Goal: Task Accomplishment & Management: Use online tool/utility

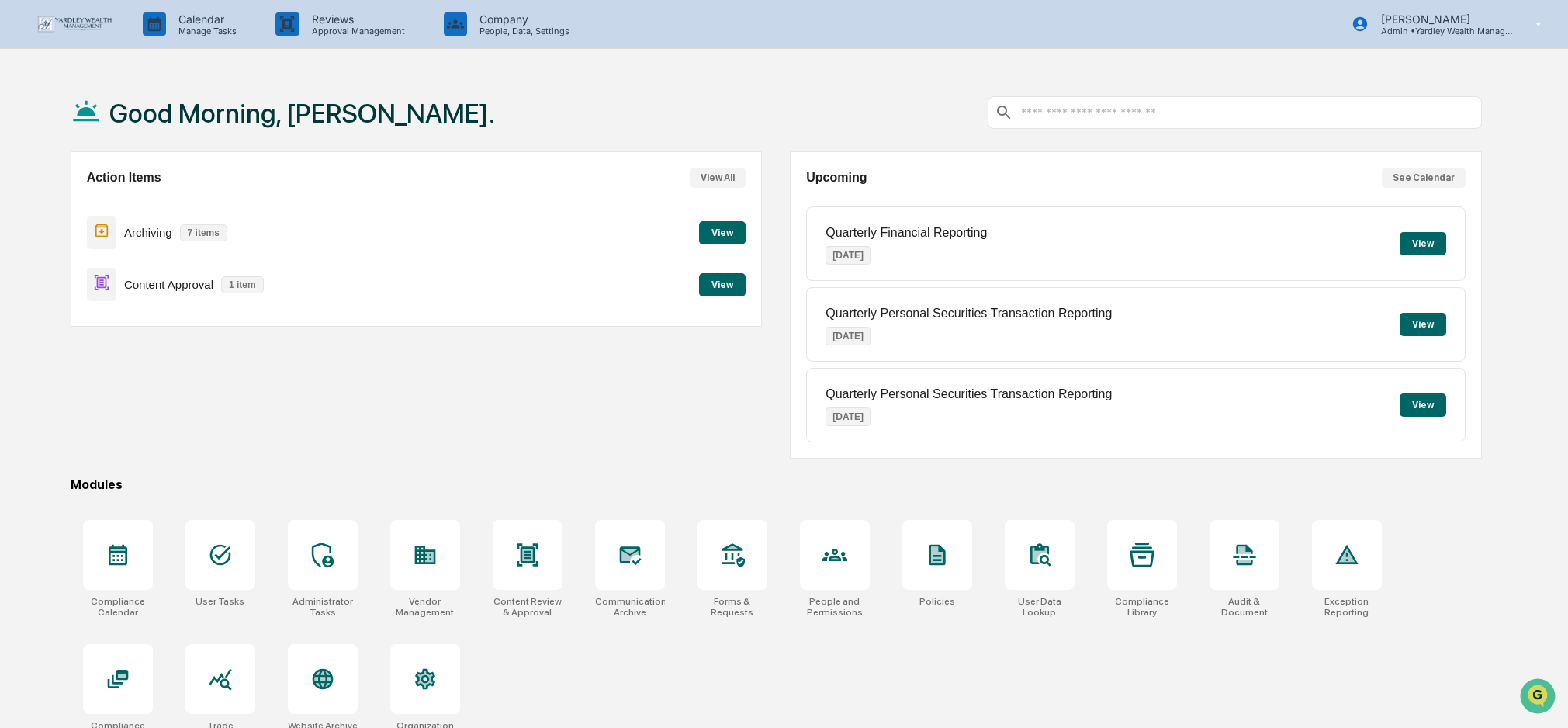
click at [722, 279] on button "View" at bounding box center [722, 285] width 47 height 24
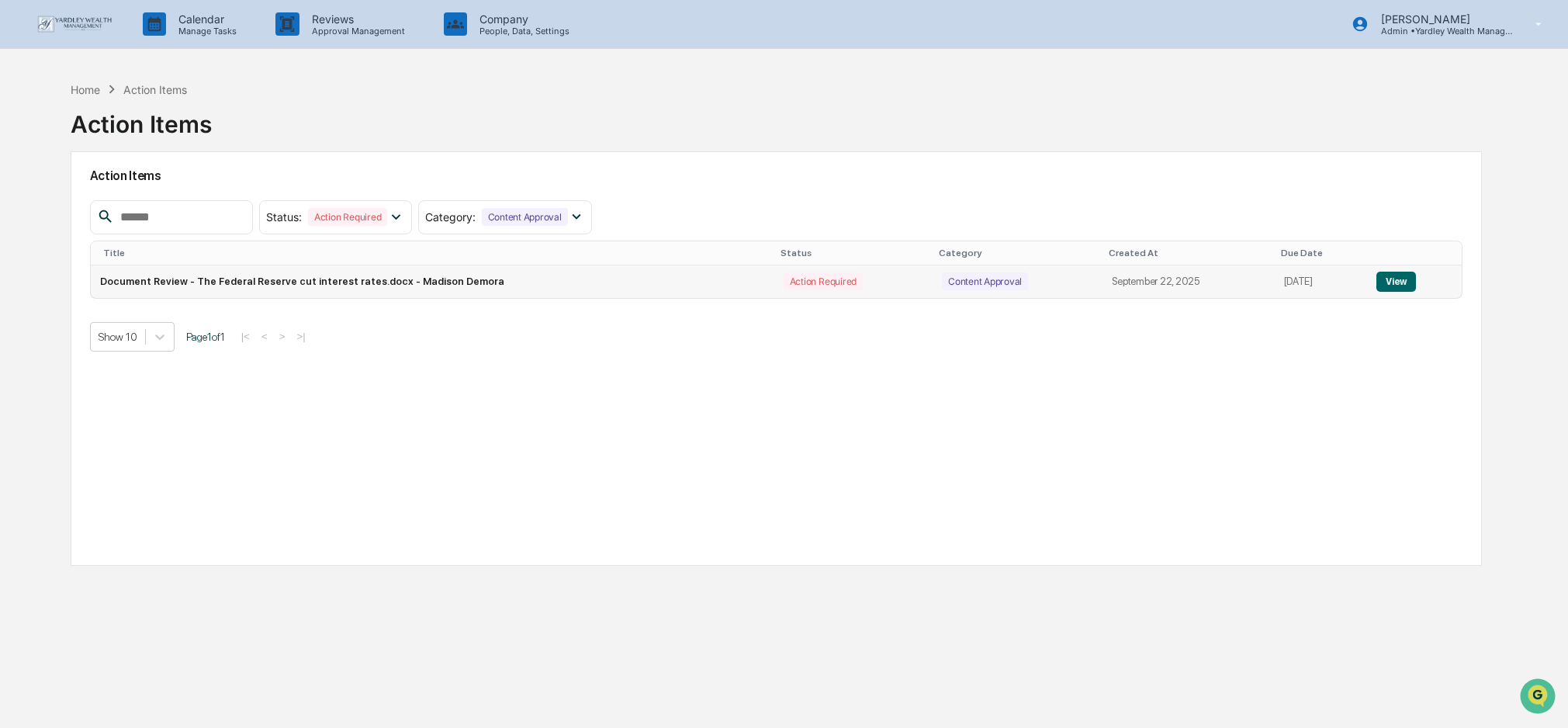
click at [1400, 280] on button "View" at bounding box center [1396, 281] width 40 height 20
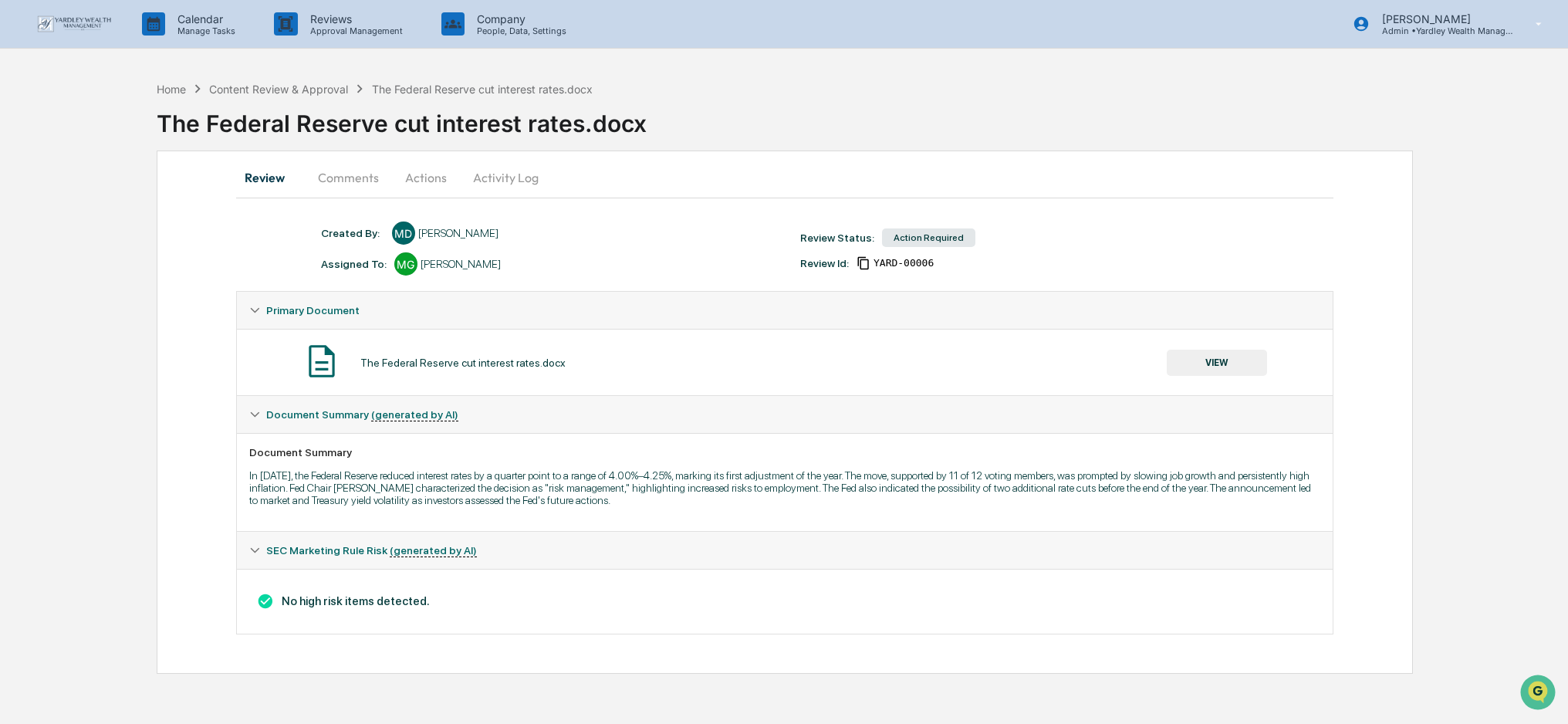
click at [420, 178] on button "Actions" at bounding box center [425, 177] width 69 height 37
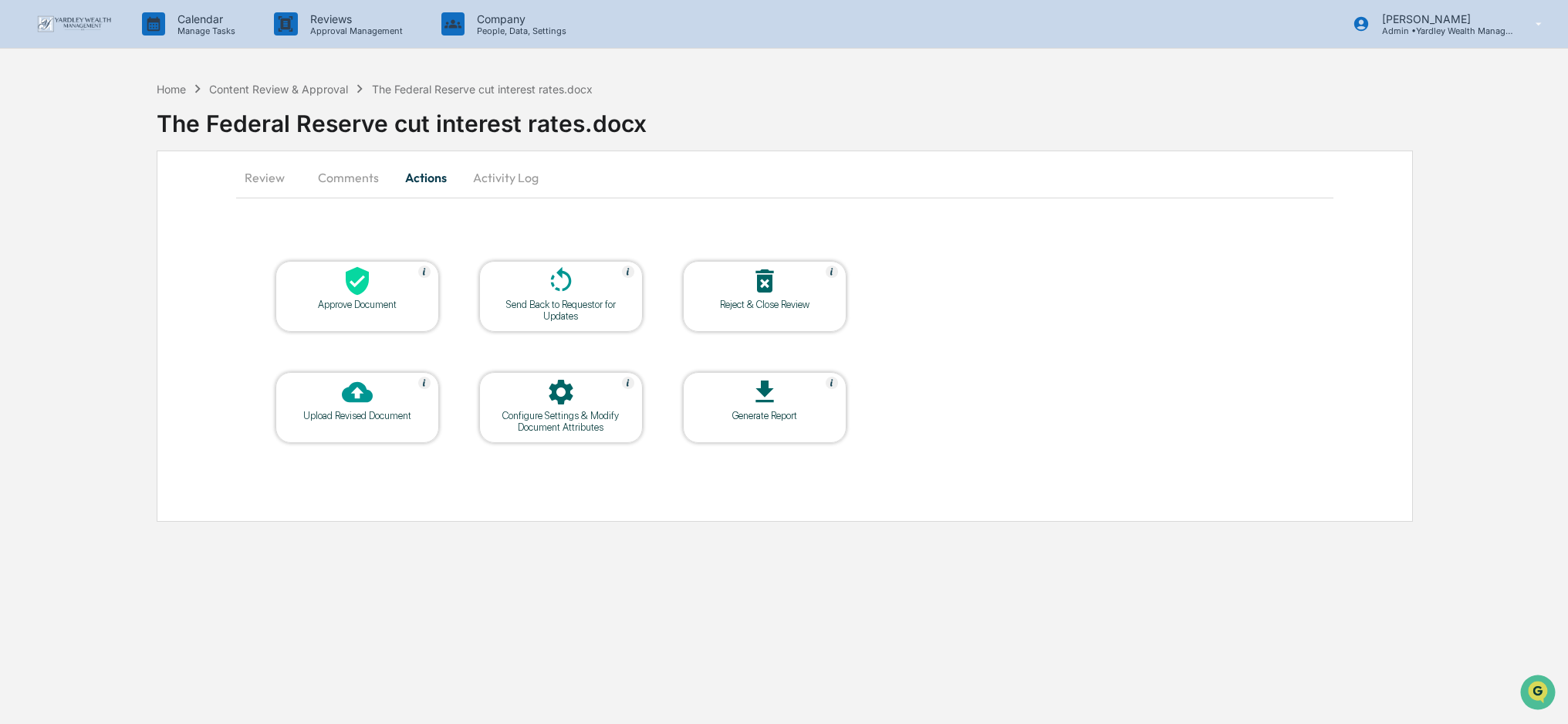
click at [352, 287] on icon at bounding box center [358, 282] width 23 height 29
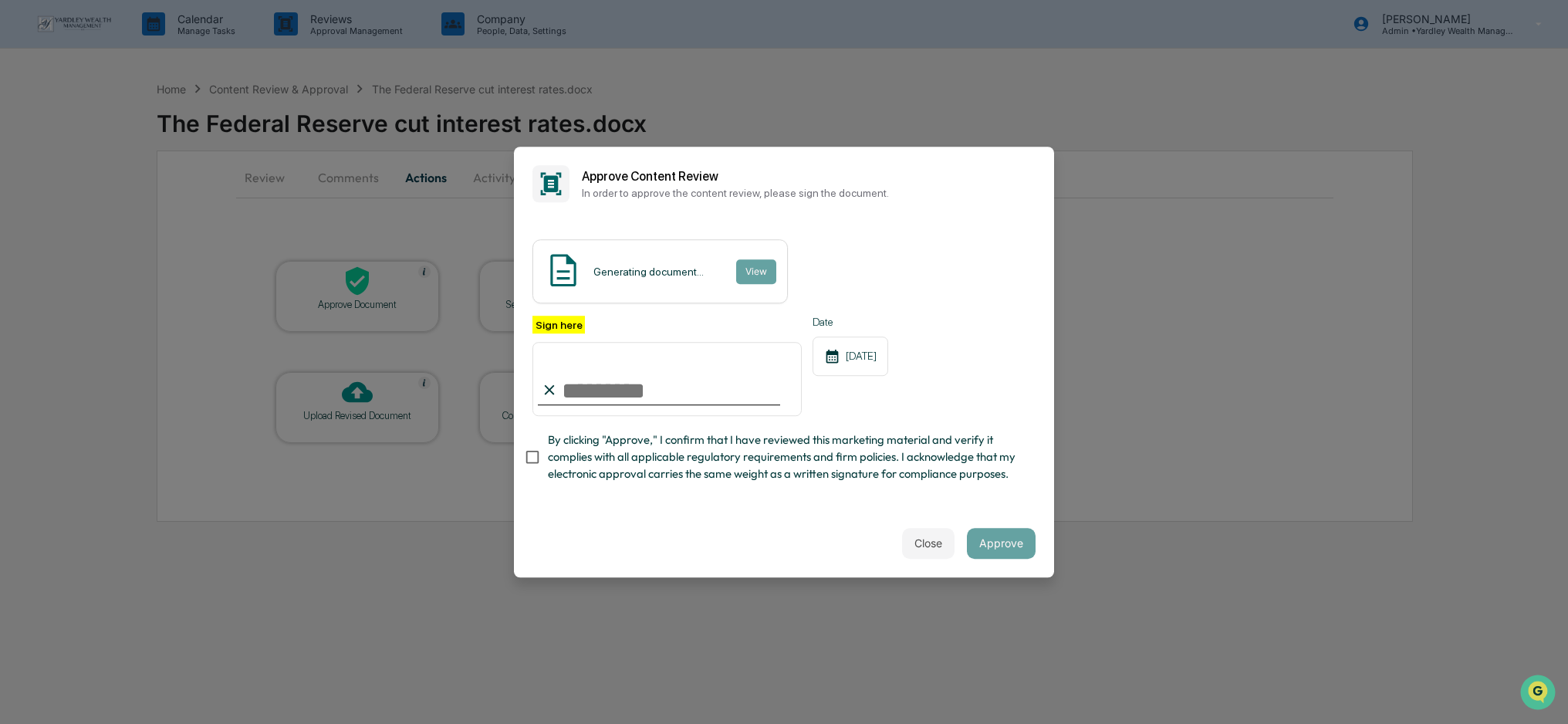
click at [602, 393] on input "Sign here" at bounding box center [667, 379] width 270 height 74
type input "**********"
click at [1010, 543] on button "Approve" at bounding box center [1002, 543] width 68 height 31
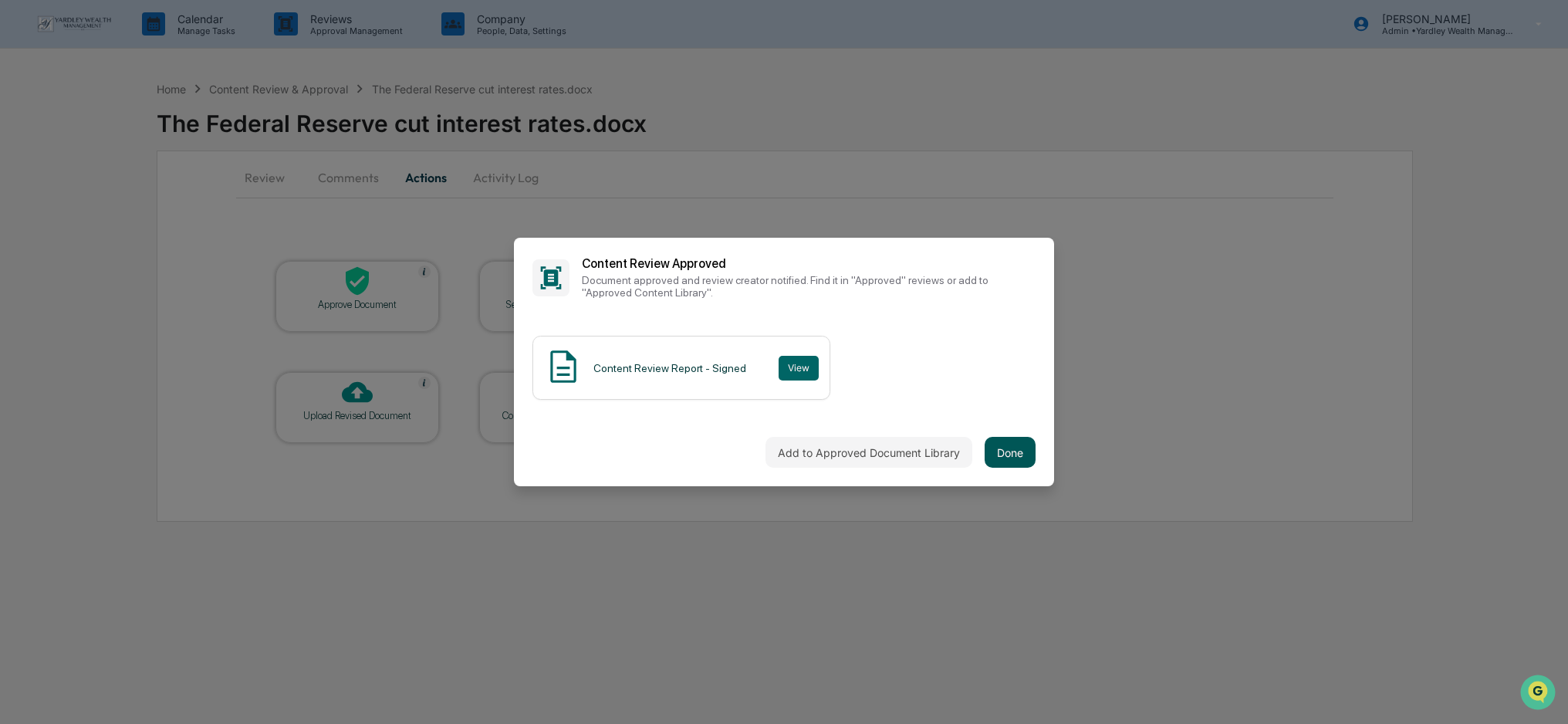
click at [998, 451] on button "Done" at bounding box center [1010, 452] width 51 height 31
